Goal: Task Accomplishment & Management: Manage account settings

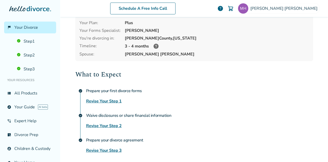
scroll to position [61, 0]
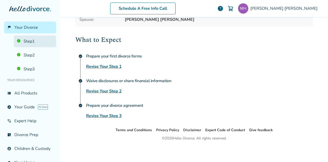
click at [28, 41] on link "Step 1" at bounding box center [35, 41] width 42 height 12
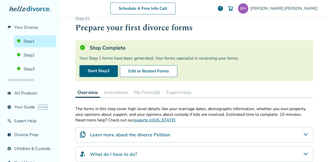
scroll to position [9, 0]
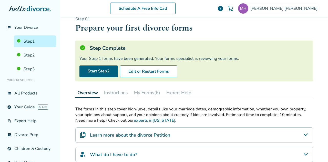
click at [146, 94] on button "My Forms (6)" at bounding box center [147, 92] width 30 height 10
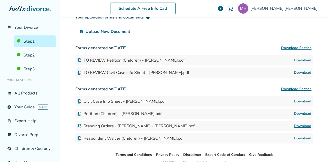
scroll to position [145, 0]
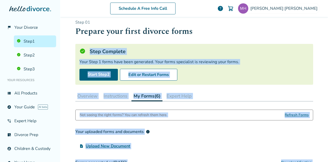
drag, startPoint x: 328, startPoint y: 96, endPoint x: 328, endPoint y: 26, distance: 70.3
click at [328, 26] on div "Schedule A Free Info Call [PERSON_NAME] help Schedule A Free Call [PERSON_NAME]…" at bounding box center [194, 81] width 268 height 162
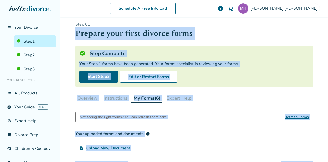
click at [311, 32] on h1 "Prepare your first divorce forms" at bounding box center [194, 33] width 238 height 13
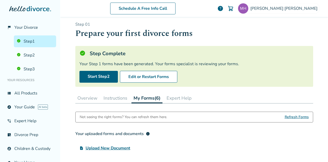
scroll to position [71, 0]
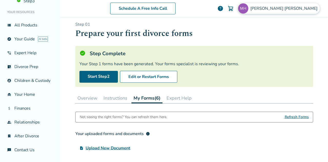
click at [285, 5] on div "[PERSON_NAME]" at bounding box center [279, 8] width 82 height 11
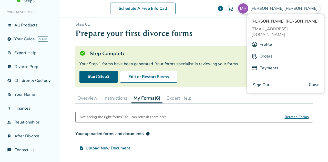
click at [266, 51] on link "Orders" at bounding box center [266, 56] width 13 height 10
